Goal: Information Seeking & Learning: Learn about a topic

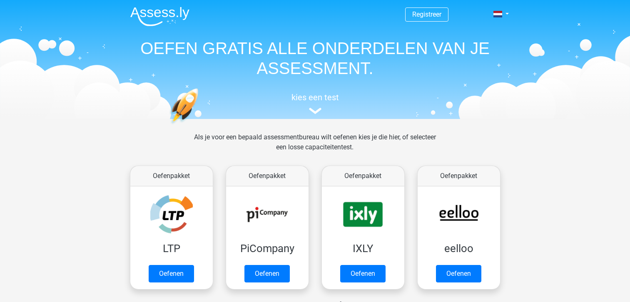
scroll to position [353, 0]
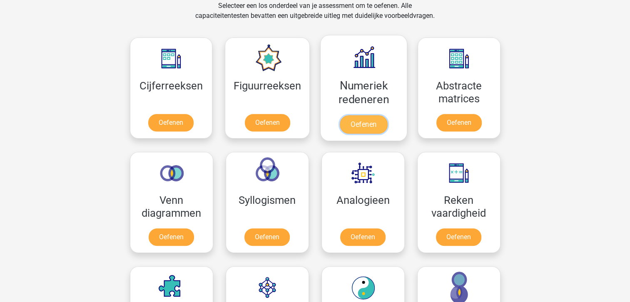
click at [371, 122] on link "Oefenen" at bounding box center [363, 124] width 47 height 18
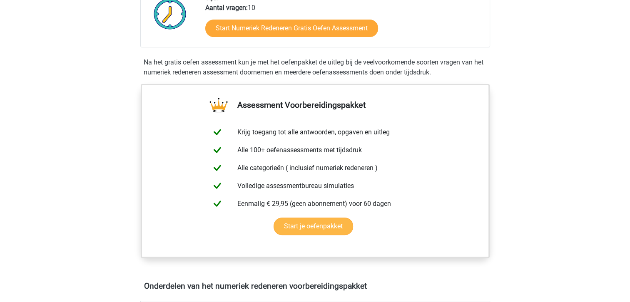
scroll to position [250, 0]
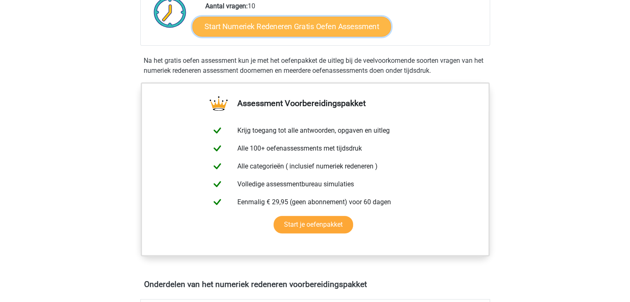
click at [318, 28] on link "Start Numeriek Redeneren Gratis Oefen Assessment" at bounding box center [291, 26] width 199 height 20
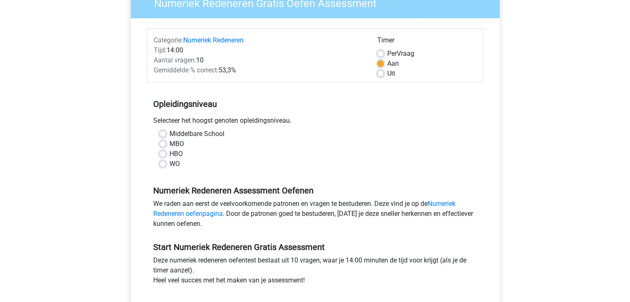
scroll to position [83, 0]
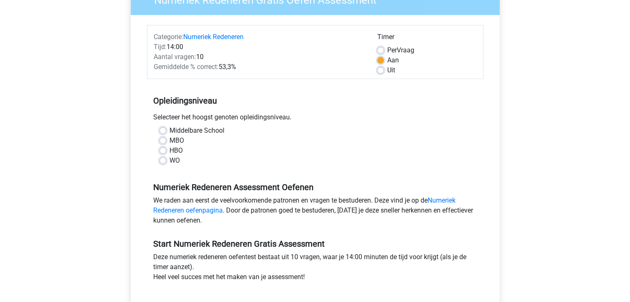
click at [170, 159] on label "WO" at bounding box center [175, 161] width 10 height 10
click at [160, 159] on input "WO" at bounding box center [163, 160] width 7 height 8
radio input "true"
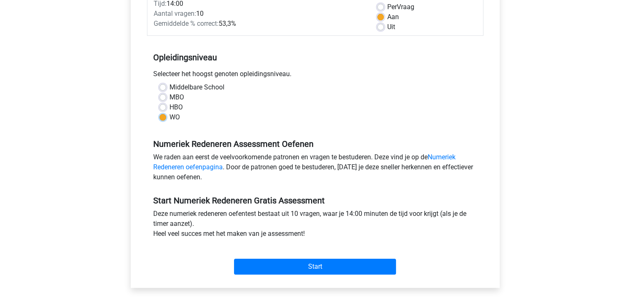
scroll to position [208, 0]
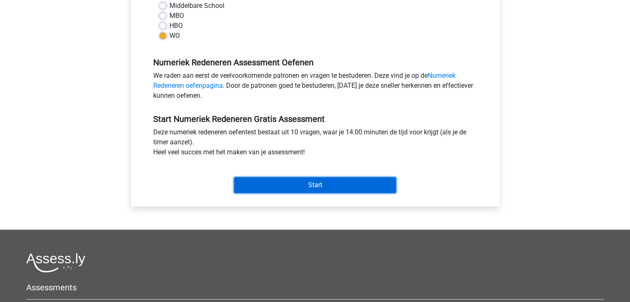
click at [310, 184] on input "Start" at bounding box center [315, 185] width 162 height 16
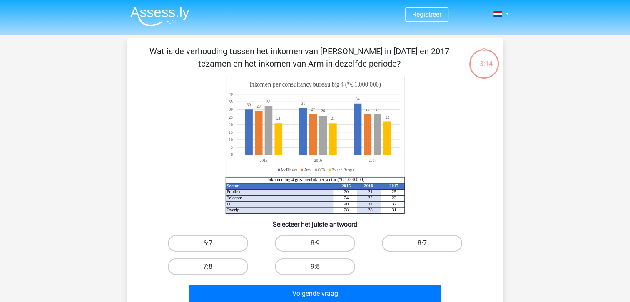
click at [418, 245] on label "8:7" at bounding box center [422, 243] width 80 height 17
click at [422, 245] on input "8:7" at bounding box center [424, 246] width 5 height 5
radio input "true"
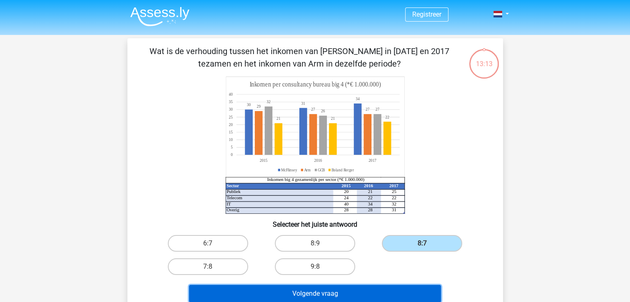
click at [392, 289] on button "Volgende vraag" at bounding box center [315, 293] width 252 height 17
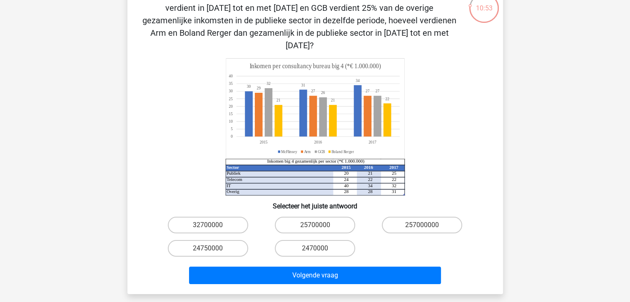
scroll to position [42, 0]
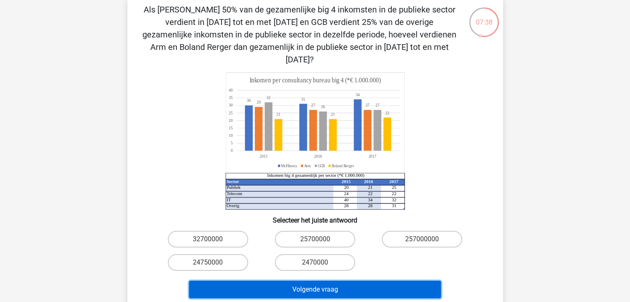
click at [380, 281] on button "Volgende vraag" at bounding box center [315, 289] width 252 height 17
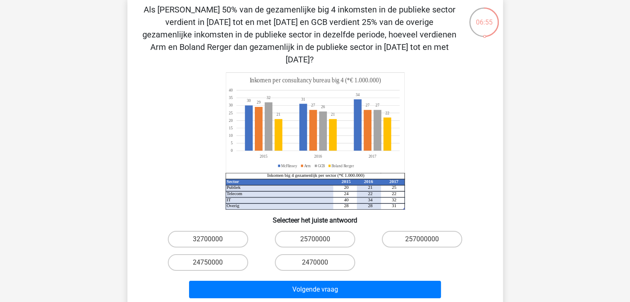
click at [347, 185] on tspan "20" at bounding box center [346, 187] width 5 height 5
click at [232, 254] on label "24750000" at bounding box center [208, 262] width 80 height 17
click at [213, 263] on input "24750000" at bounding box center [210, 265] width 5 height 5
radio input "true"
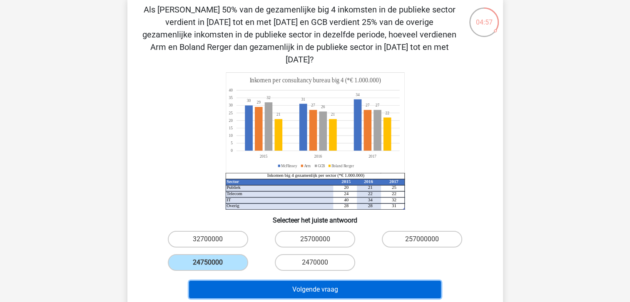
click at [320, 281] on button "Volgende vraag" at bounding box center [315, 289] width 252 height 17
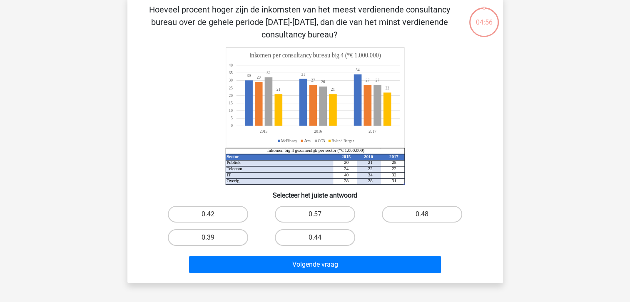
scroll to position [38, 0]
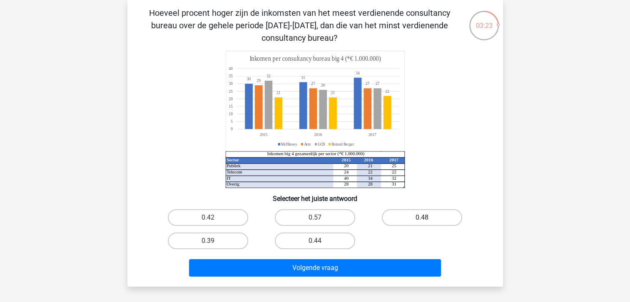
click at [441, 217] on label "0.48" at bounding box center [422, 217] width 80 height 17
click at [428, 218] on input "0.48" at bounding box center [424, 220] width 5 height 5
radio input "true"
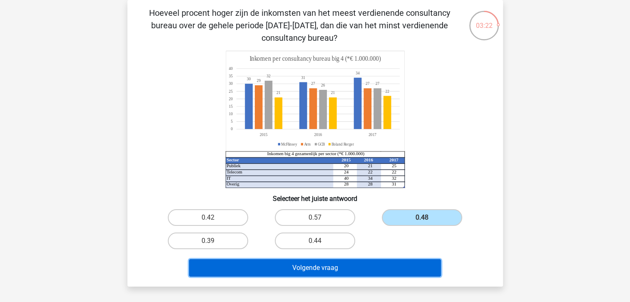
click at [388, 273] on button "Volgende vraag" at bounding box center [315, 267] width 252 height 17
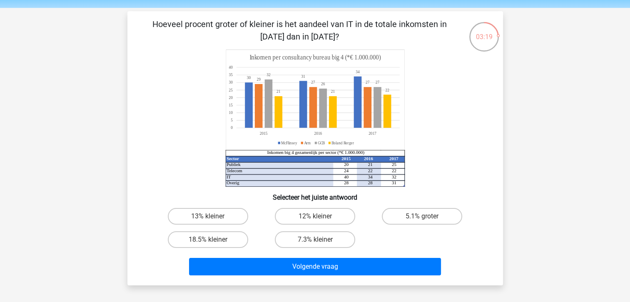
scroll to position [42, 0]
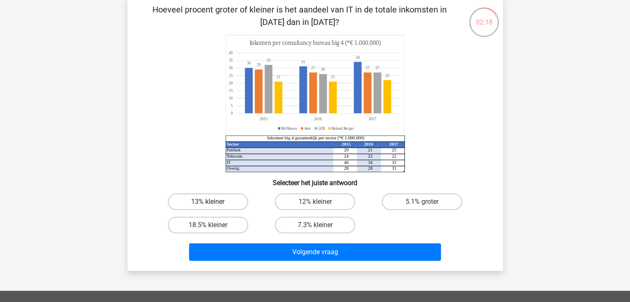
click at [198, 204] on label "13% kleiner" at bounding box center [208, 202] width 80 height 17
click at [208, 204] on input "13% kleiner" at bounding box center [210, 204] width 5 height 5
radio input "true"
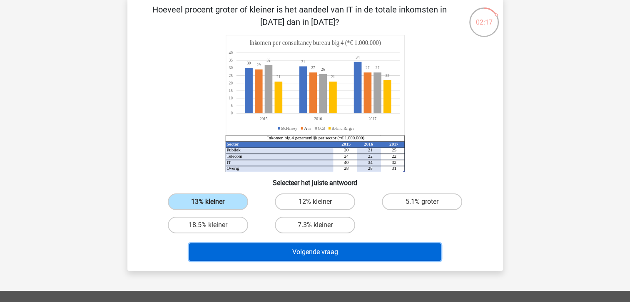
click at [300, 255] on button "Volgende vraag" at bounding box center [315, 252] width 252 height 17
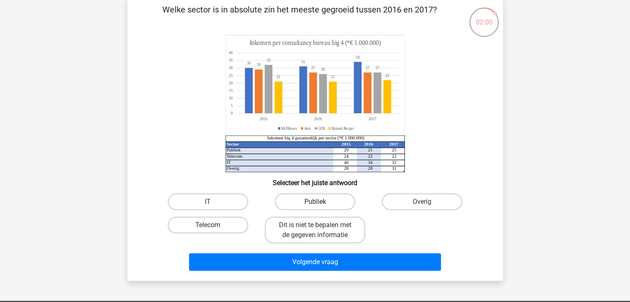
click at [308, 204] on label "Publiek" at bounding box center [315, 202] width 80 height 17
click at [315, 204] on input "Publiek" at bounding box center [317, 204] width 5 height 5
radio input "true"
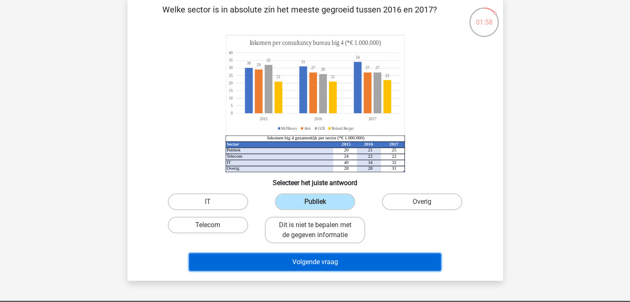
click at [361, 264] on button "Volgende vraag" at bounding box center [315, 262] width 252 height 17
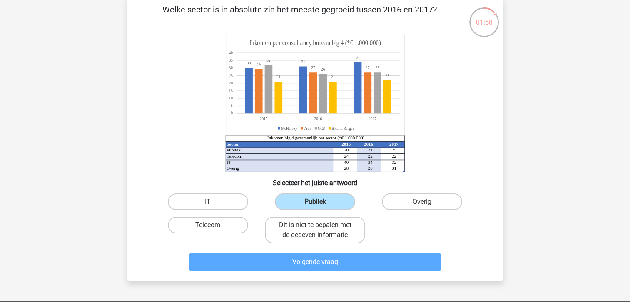
scroll to position [38, 0]
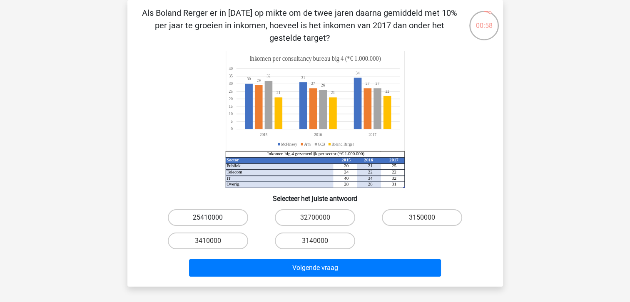
click at [229, 218] on label "25410000" at bounding box center [208, 217] width 80 height 17
click at [213, 218] on input "25410000" at bounding box center [210, 220] width 5 height 5
radio input "true"
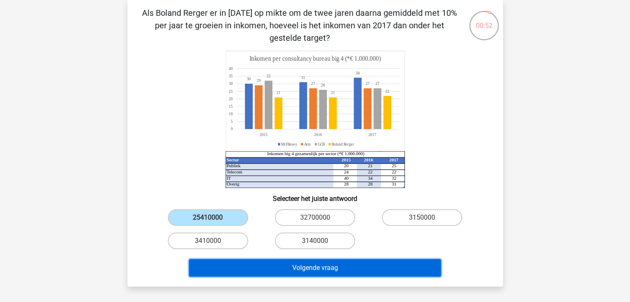
click at [377, 270] on button "Volgende vraag" at bounding box center [315, 267] width 252 height 17
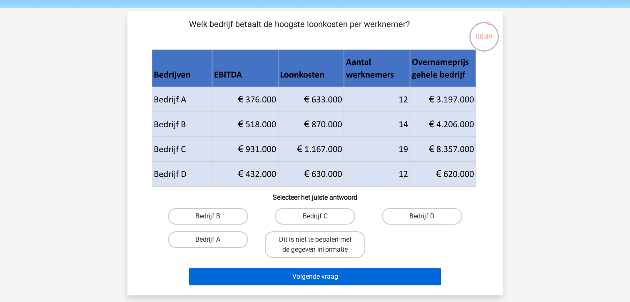
scroll to position [42, 0]
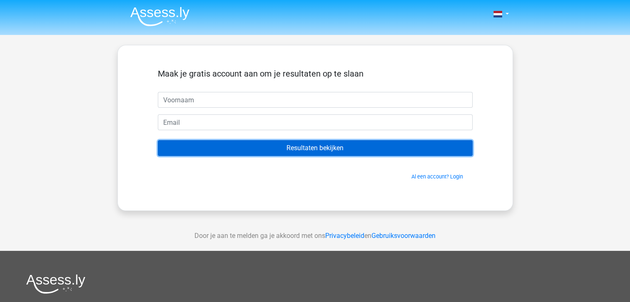
click at [331, 151] on input "Resultaten bekijken" at bounding box center [315, 148] width 315 height 16
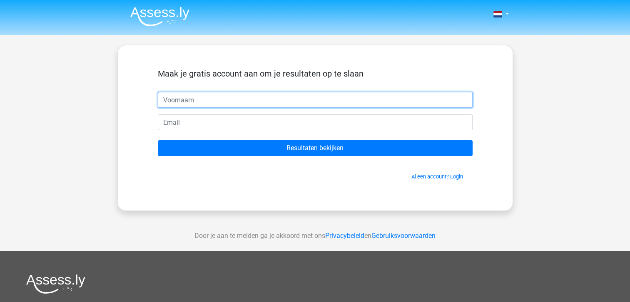
click at [303, 99] on input "text" at bounding box center [315, 100] width 315 height 16
type input "Stijn"
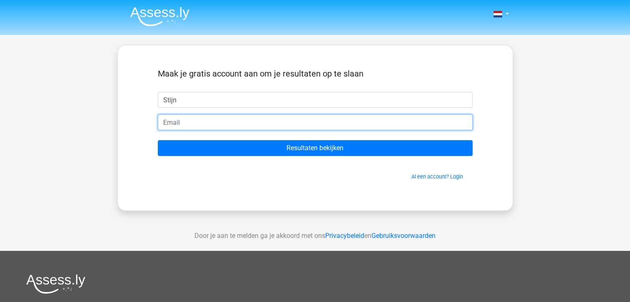
click at [222, 122] on input "email" at bounding box center [315, 123] width 315 height 16
type input "[EMAIL_ADDRESS][DOMAIN_NAME]"
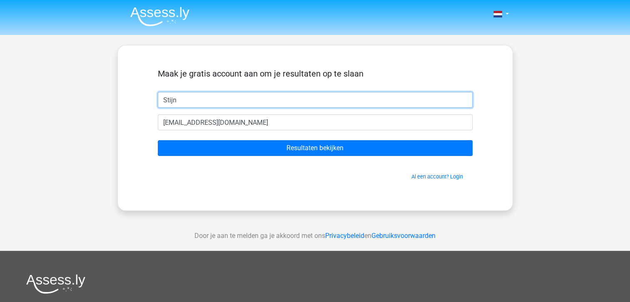
drag, startPoint x: 182, startPoint y: 100, endPoint x: 183, endPoint y: 106, distance: 6.7
click at [164, 102] on input "Stijn" at bounding box center [315, 100] width 315 height 16
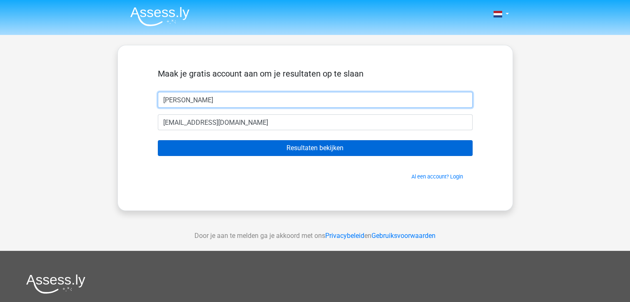
type input "[PERSON_NAME]"
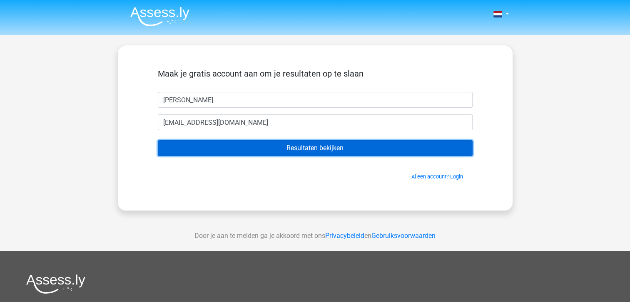
click at [318, 150] on input "Resultaten bekijken" at bounding box center [315, 148] width 315 height 16
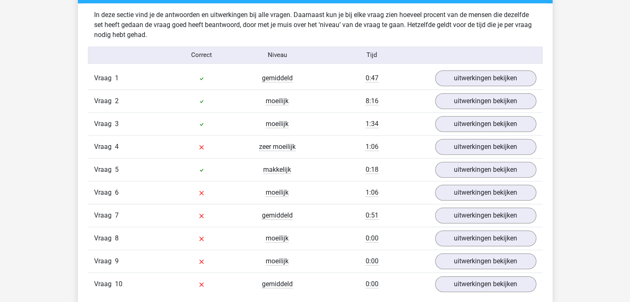
scroll to position [666, 0]
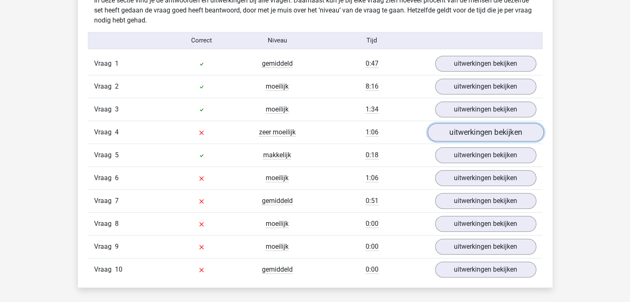
click at [476, 134] on link "uitwerkingen bekijken" at bounding box center [485, 132] width 116 height 18
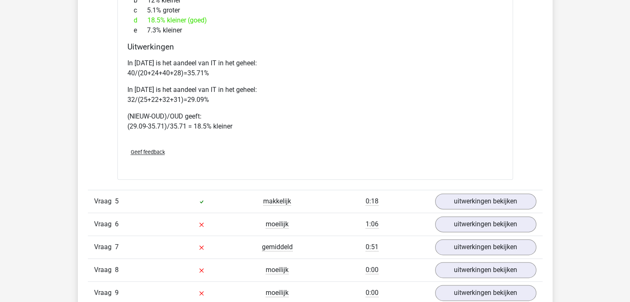
scroll to position [1000, 0]
click at [510, 226] on link "uitwerkingen bekijken" at bounding box center [485, 224] width 116 height 18
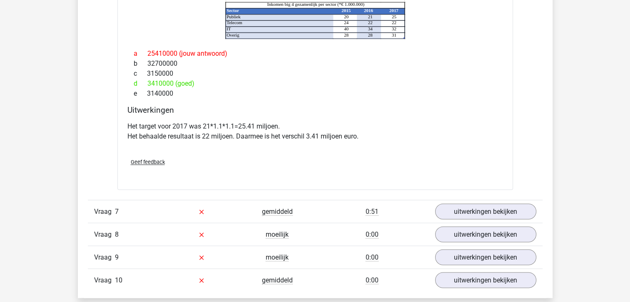
scroll to position [1374, 0]
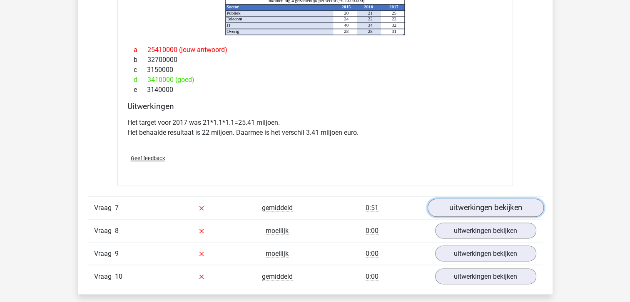
click at [491, 210] on link "uitwerkingen bekijken" at bounding box center [485, 208] width 116 height 18
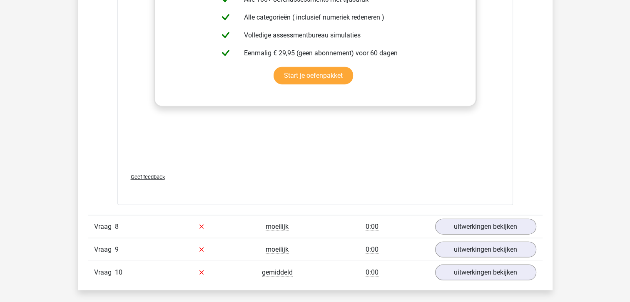
scroll to position [1999, 0]
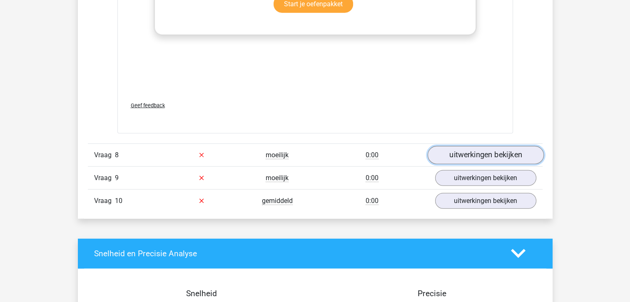
click at [486, 153] on link "uitwerkingen bekijken" at bounding box center [485, 155] width 116 height 18
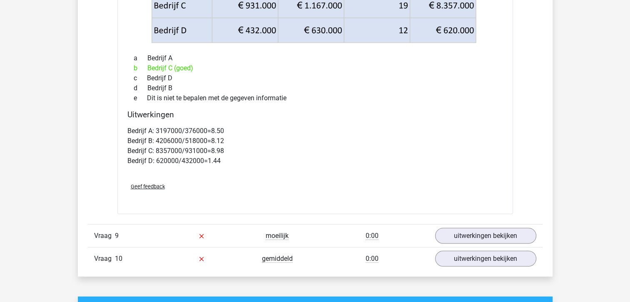
scroll to position [2291, 0]
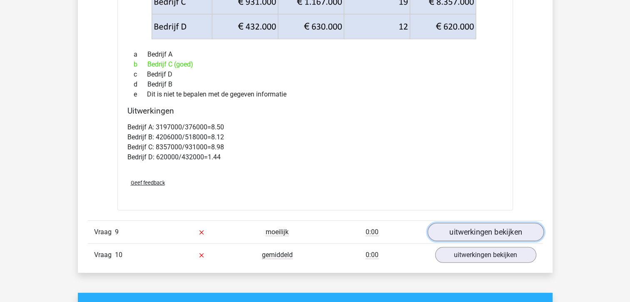
click at [468, 228] on link "uitwerkingen bekijken" at bounding box center [485, 232] width 116 height 18
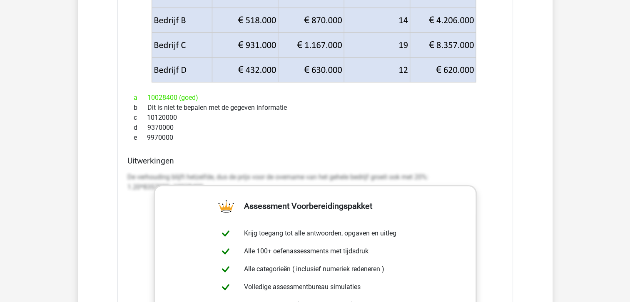
scroll to position [2624, 0]
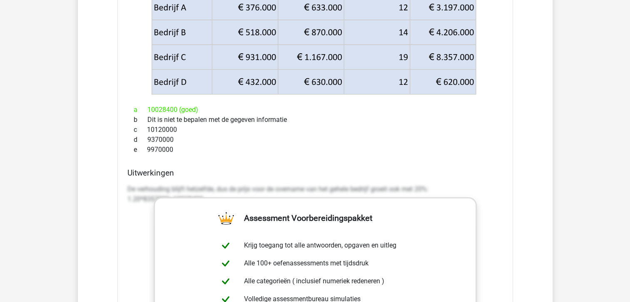
click at [319, 157] on div "Bedrijf C verwacht in [DATE] een EBITDA groei te realiseren van 20% ten opzicht…" at bounding box center [315, 194] width 396 height 549
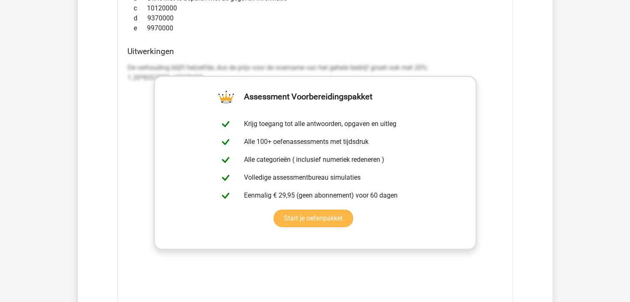
scroll to position [2749, 0]
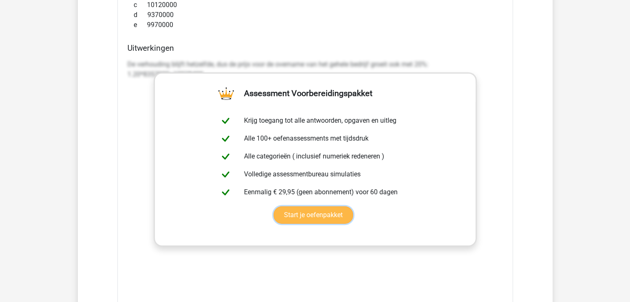
drag, startPoint x: 427, startPoint y: 148, endPoint x: 433, endPoint y: 148, distance: 5.8
click at [353, 207] on link "Start je oefenpakket" at bounding box center [314, 215] width 80 height 17
click at [245, 26] on div "e 9970000" at bounding box center [315, 25] width 376 height 10
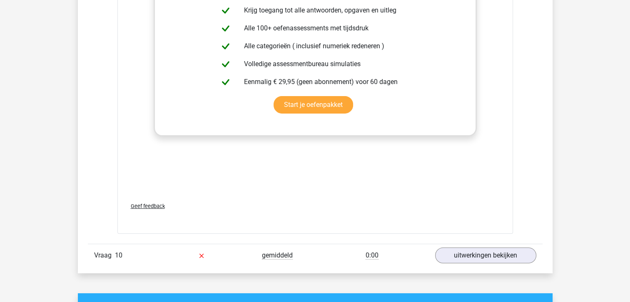
scroll to position [2874, 0]
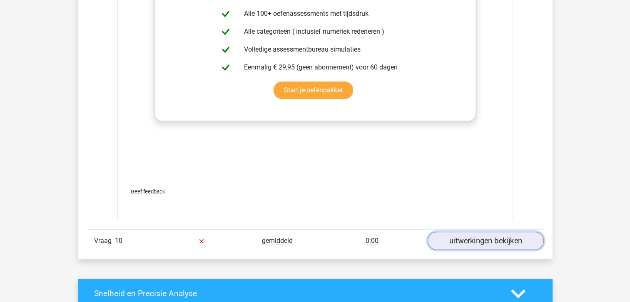
click at [458, 237] on link "uitwerkingen bekijken" at bounding box center [485, 241] width 116 height 18
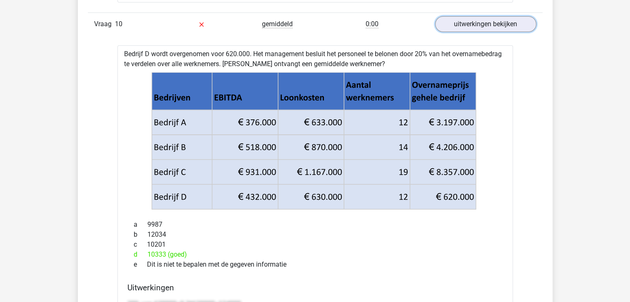
scroll to position [3040, 0]
